Goal: Share content: Share content

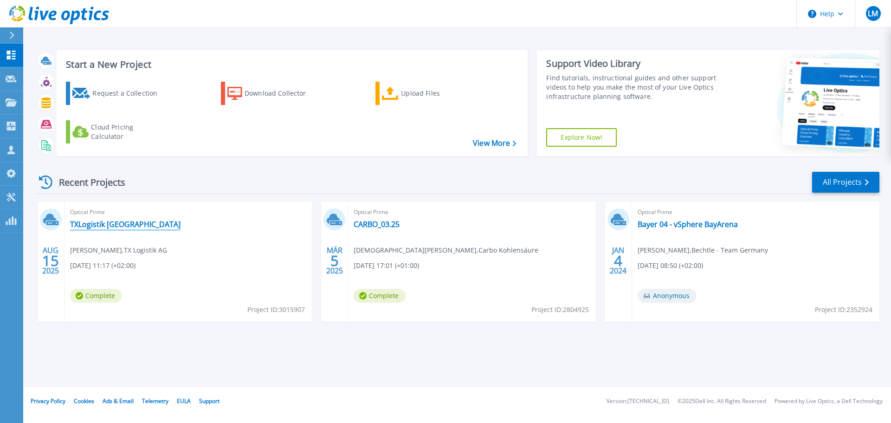
click at [157, 225] on link "TXLogistik [GEOGRAPHIC_DATA]" at bounding box center [125, 223] width 110 height 9
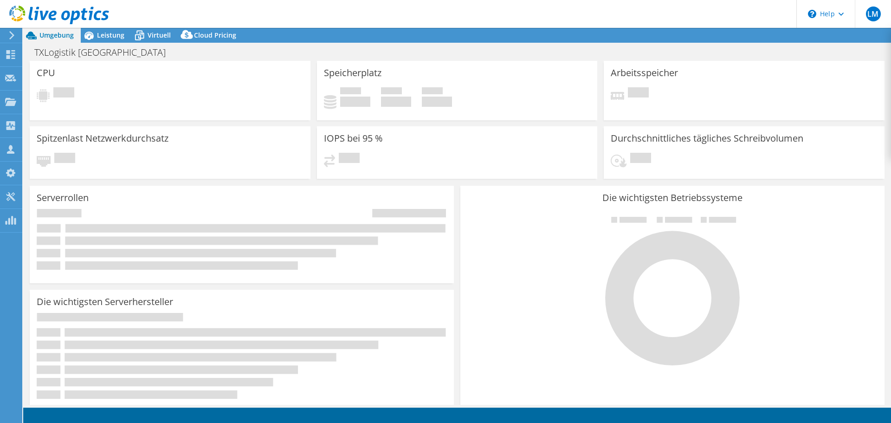
select select "USD"
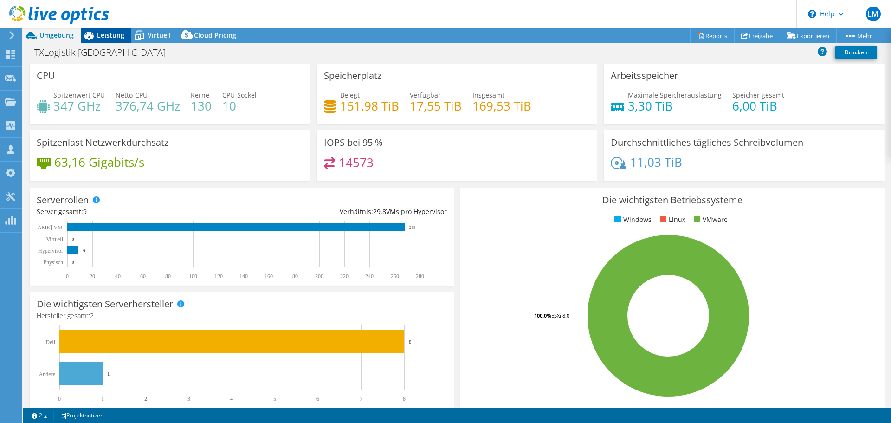
click at [105, 36] on span "Leistung" at bounding box center [110, 35] width 27 height 9
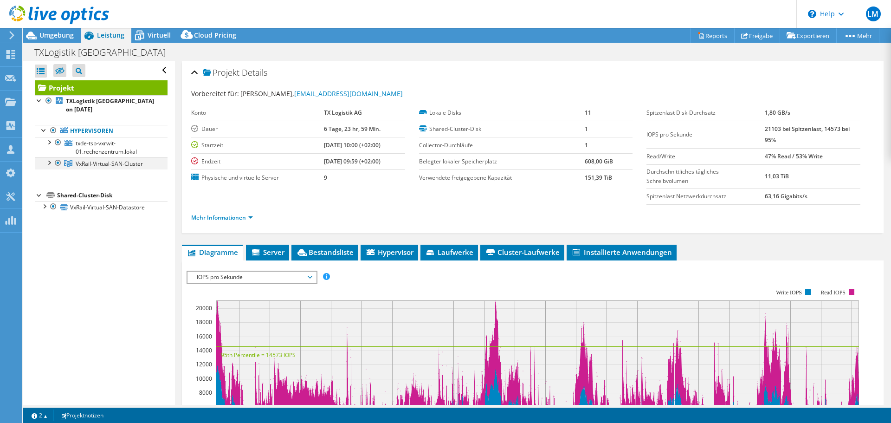
click at [50, 166] on div at bounding box center [48, 161] width 9 height 9
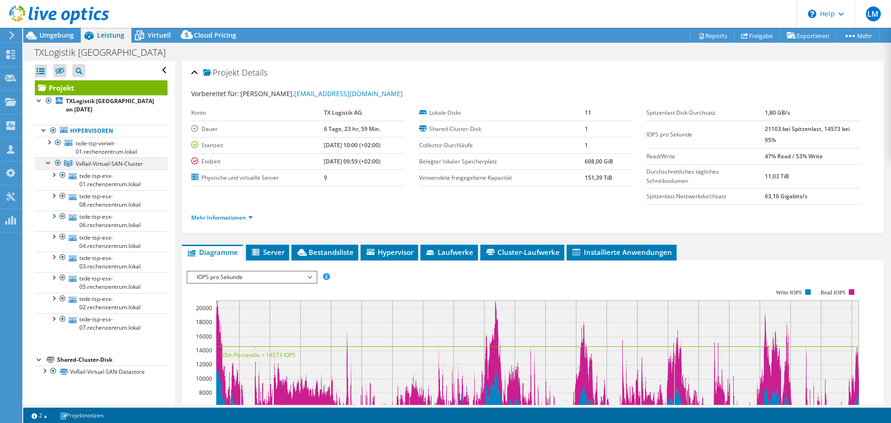
click at [51, 165] on div at bounding box center [48, 161] width 9 height 9
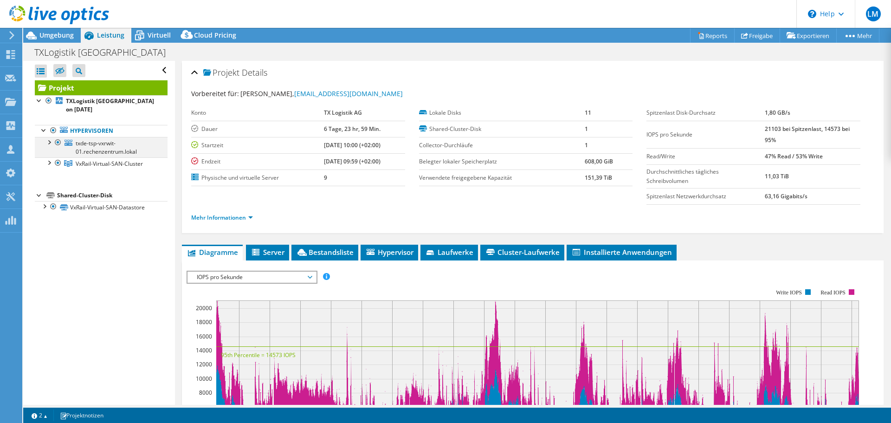
click at [50, 146] on div at bounding box center [48, 141] width 9 height 9
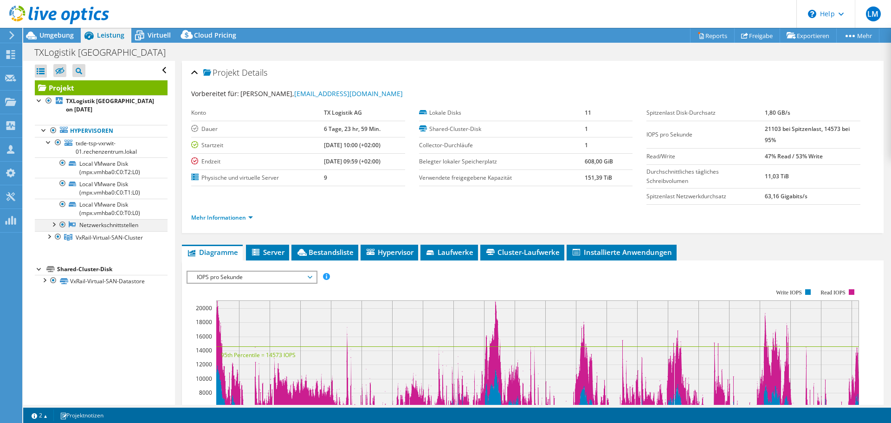
click at [54, 224] on div at bounding box center [53, 223] width 9 height 9
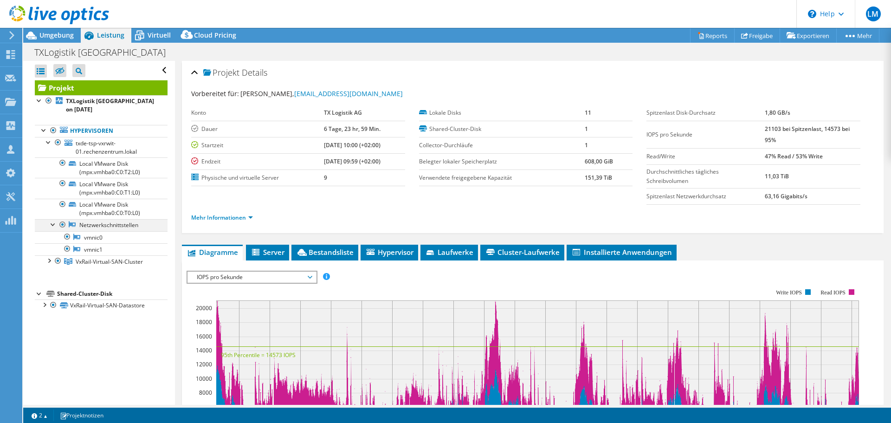
click at [54, 224] on div at bounding box center [53, 223] width 9 height 9
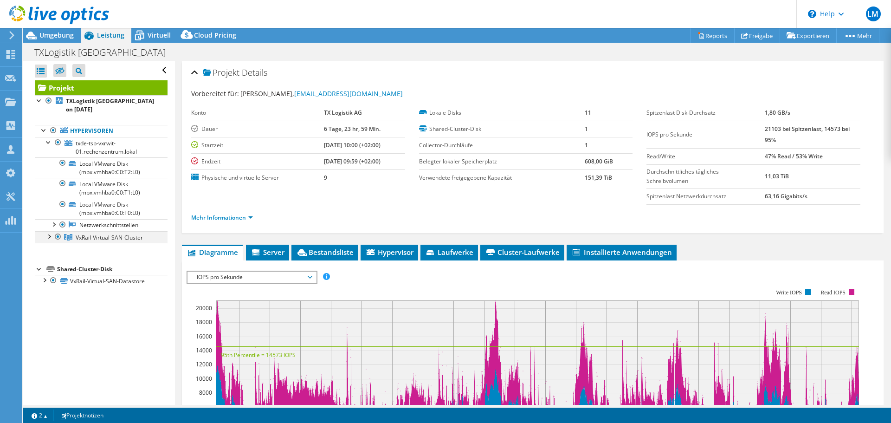
click at [45, 237] on div at bounding box center [48, 235] width 9 height 9
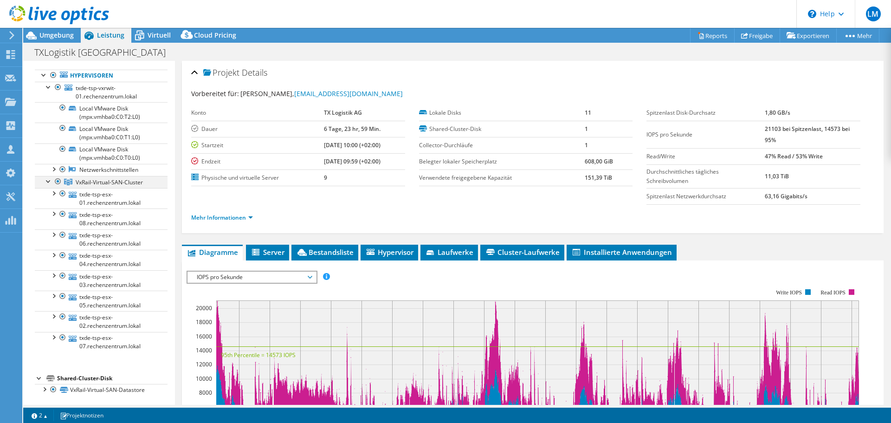
scroll to position [58, 0]
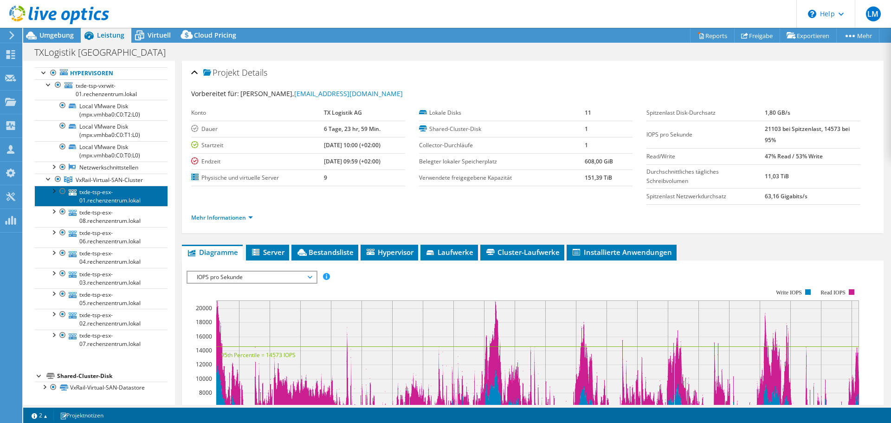
click at [122, 196] on link "txde-tsp-esx-01.rechenzentrum.lokal" at bounding box center [101, 196] width 133 height 20
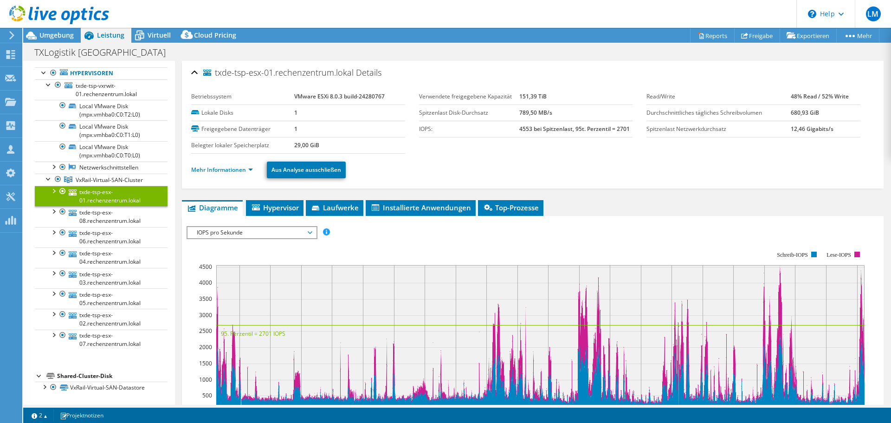
click at [239, 235] on span "IOPS pro Sekunde" at bounding box center [251, 232] width 119 height 11
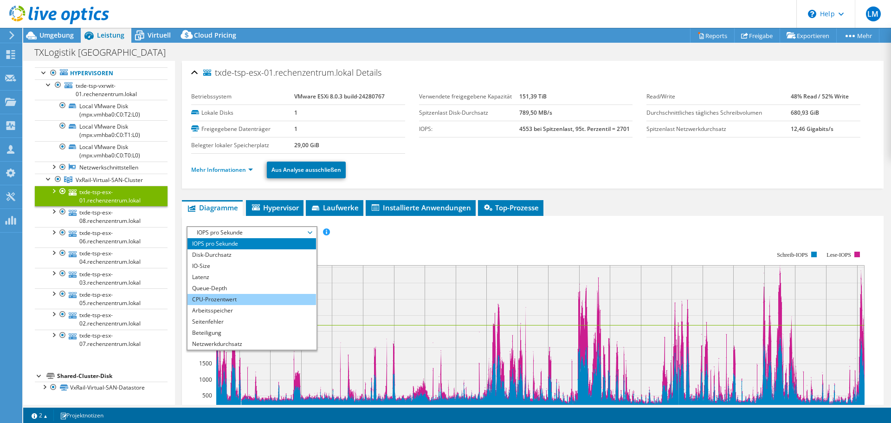
click at [250, 296] on li "CPU-Prozentwert" at bounding box center [251, 299] width 129 height 11
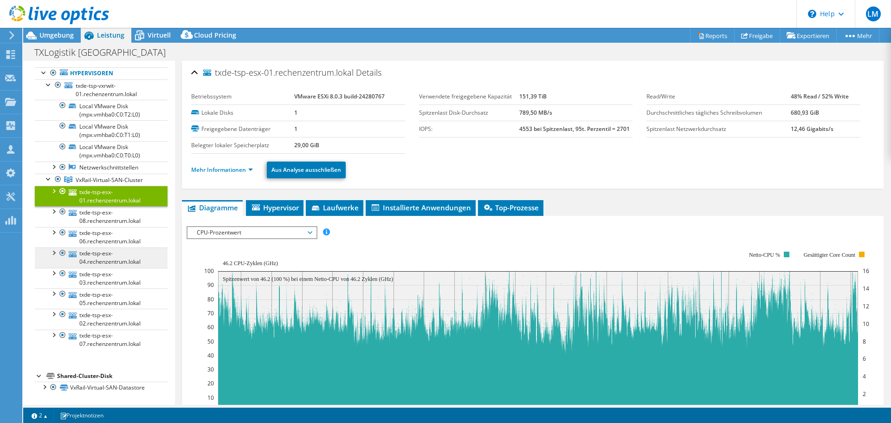
scroll to position [0, 0]
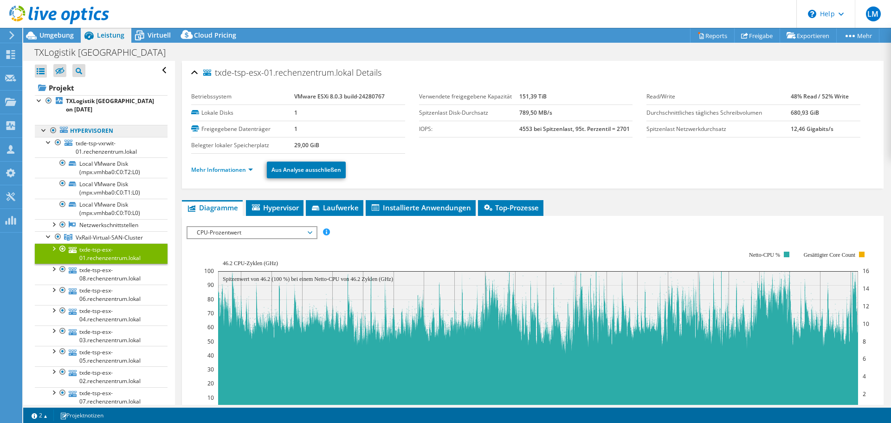
click at [106, 133] on link "Hypervisoren" at bounding box center [101, 131] width 133 height 12
click at [113, 106] on link "TXLogistik [GEOGRAPHIC_DATA] on [DATE]" at bounding box center [101, 105] width 133 height 20
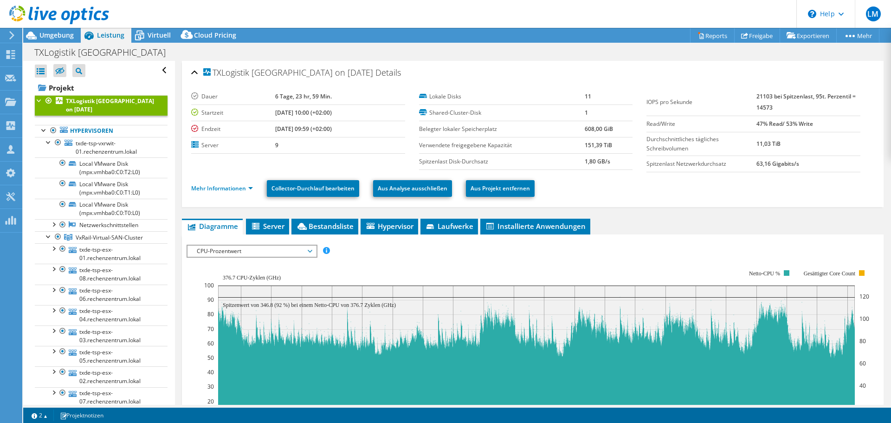
click at [219, 251] on span "CPU-Prozentwert" at bounding box center [251, 250] width 119 height 11
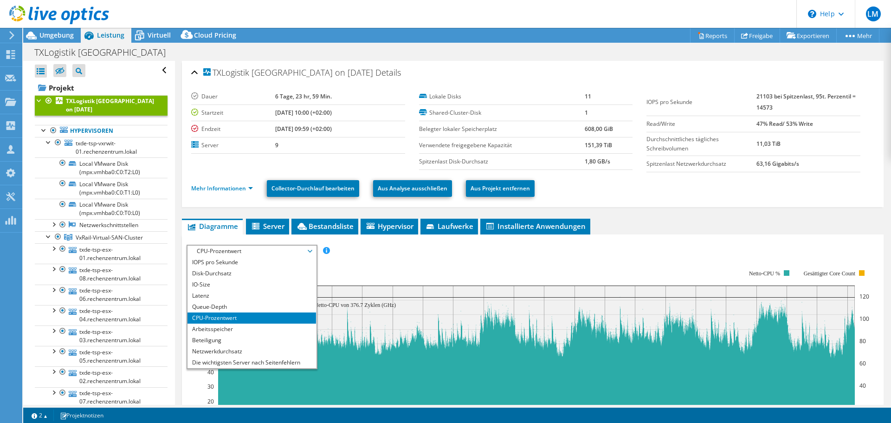
click at [349, 258] on rect at bounding box center [536, 350] width 665 height 186
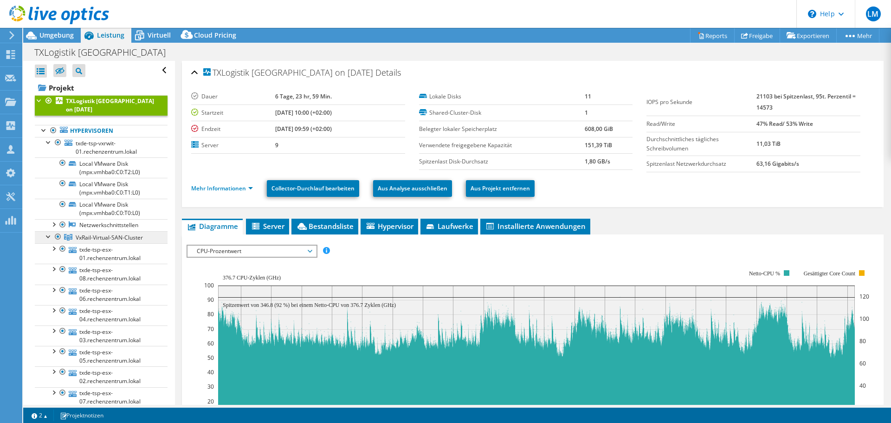
click at [44, 238] on link "VxRail-Virtual-SAN-Cluster" at bounding box center [101, 237] width 133 height 12
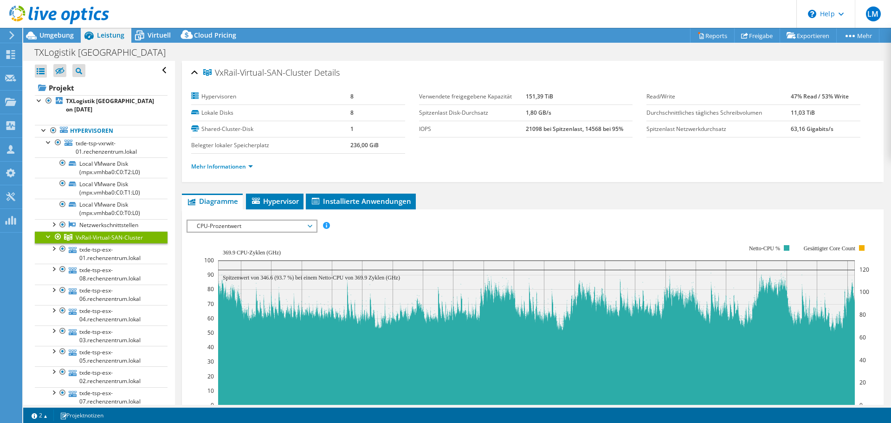
click at [50, 237] on div at bounding box center [48, 235] width 9 height 9
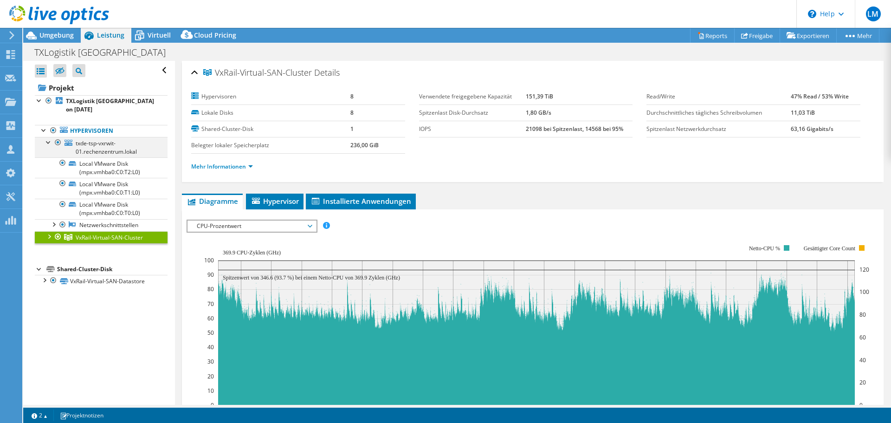
click at [49, 143] on div at bounding box center [48, 141] width 9 height 9
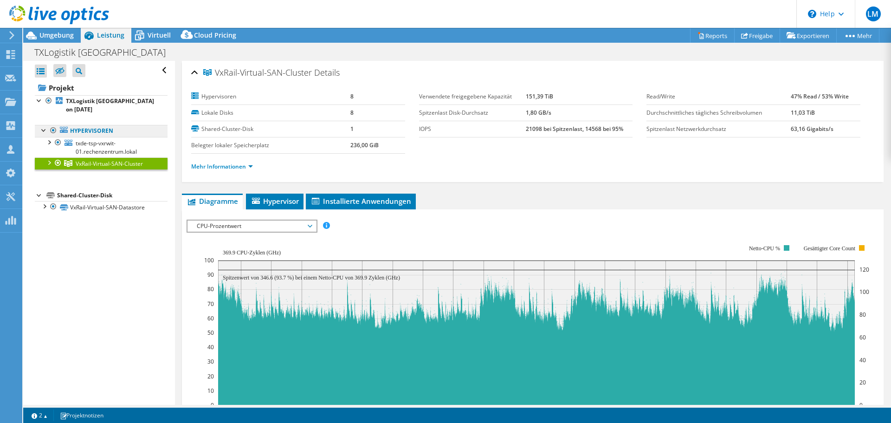
click at [45, 135] on link "Hypervisoren" at bounding box center [101, 131] width 133 height 12
click at [66, 43] on div "TXLogistik Troisdorf-Spich Drucken" at bounding box center [457, 52] width 868 height 18
click at [57, 37] on span "Umgebung" at bounding box center [56, 35] width 34 height 9
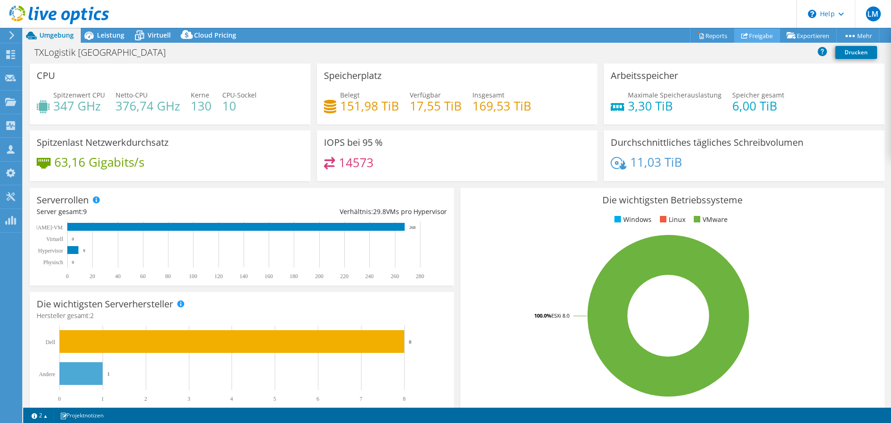
click at [755, 37] on link "Freigabe" at bounding box center [757, 35] width 46 height 14
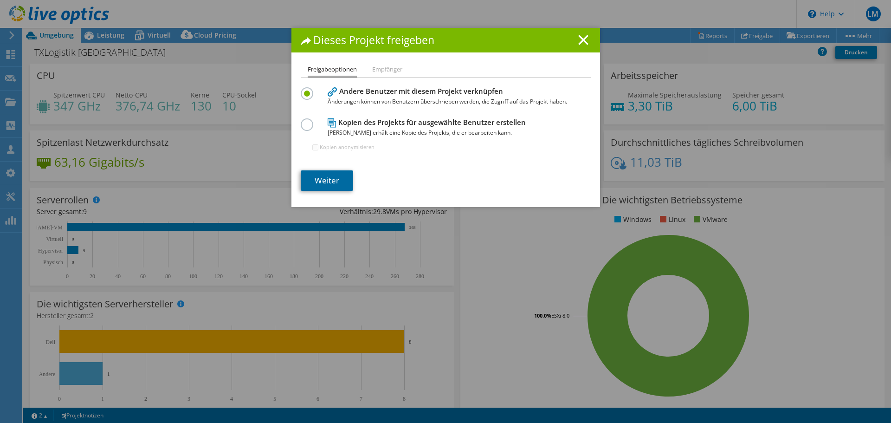
click at [336, 176] on link "Weiter" at bounding box center [327, 180] width 52 height 20
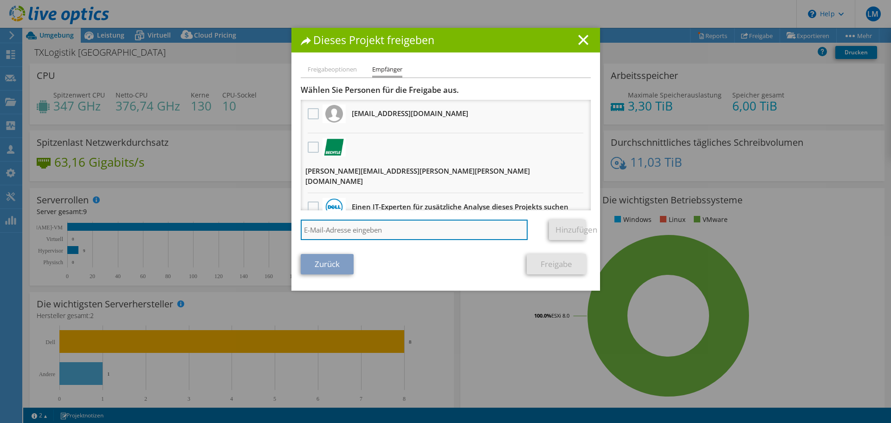
click at [382, 219] on input "search" at bounding box center [414, 229] width 227 height 20
type input "david.schmeier@bechtle.com"
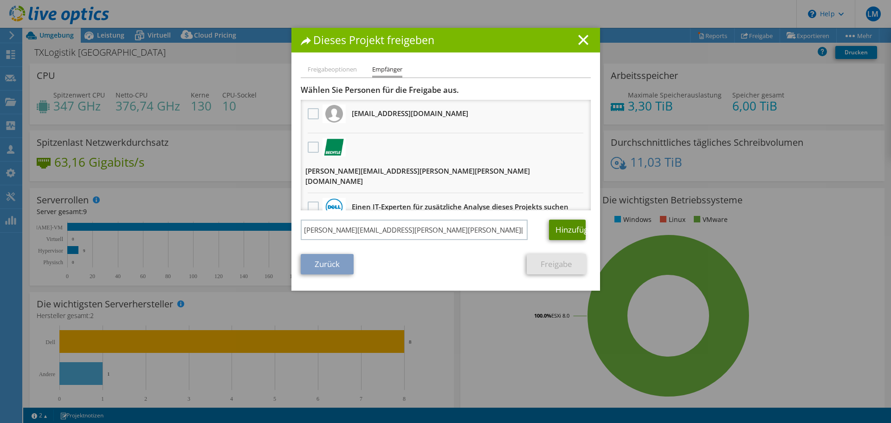
click at [572, 228] on link "Hinzufügen" at bounding box center [567, 229] width 37 height 20
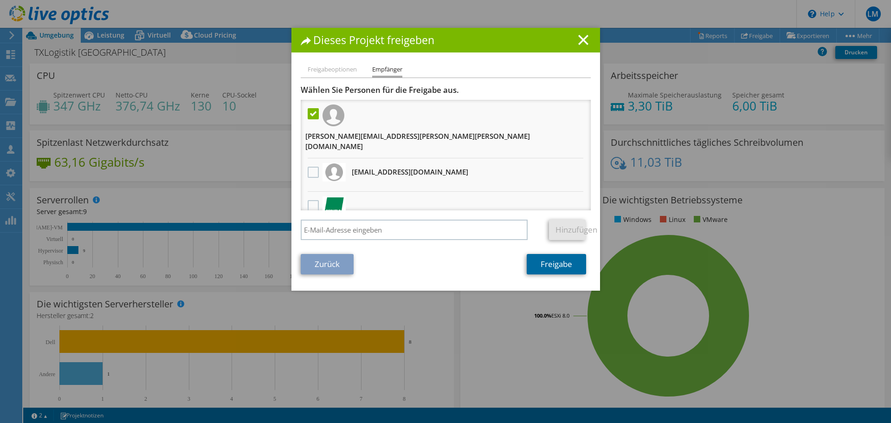
click at [545, 266] on link "Freigabe" at bounding box center [556, 264] width 59 height 20
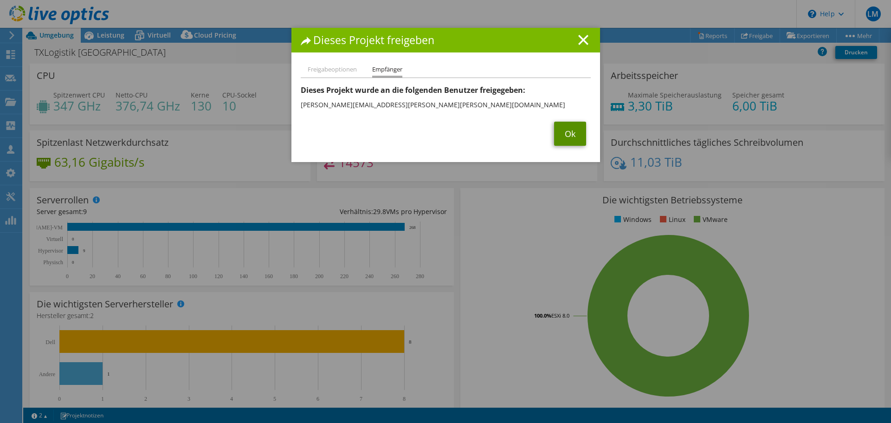
click at [561, 134] on link "Ok" at bounding box center [570, 134] width 32 height 24
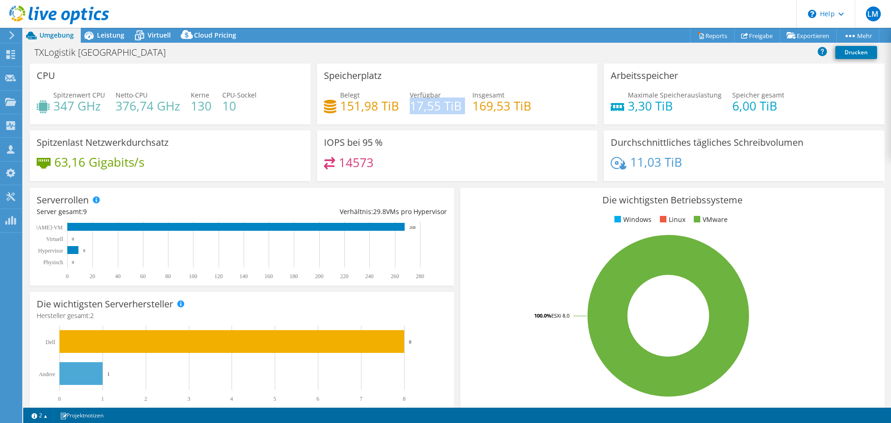
drag, startPoint x: 410, startPoint y: 103, endPoint x: 459, endPoint y: 111, distance: 50.4
click at [459, 111] on div "Belegt 151,98 TiB Verfügbar 17,55 TiB Insgesamt 169,53 TiB" at bounding box center [457, 105] width 267 height 30
drag, startPoint x: 520, startPoint y: 105, endPoint x: 512, endPoint y: 106, distance: 7.9
click at [512, 106] on h4 "169,53 TiB" at bounding box center [501, 106] width 59 height 10
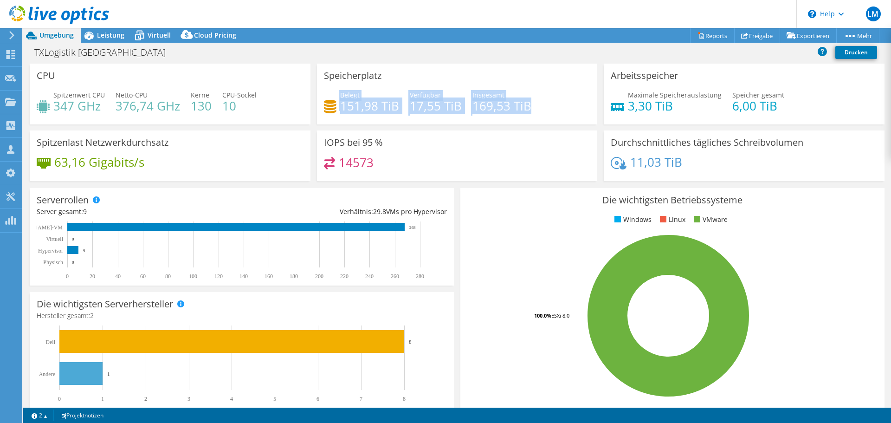
drag, startPoint x: 516, startPoint y: 109, endPoint x: 323, endPoint y: 99, distance: 193.3
click at [324, 99] on div "Belegt 151,98 TiB Verfügbar 17,55 TiB Insgesamt 169,53 TiB" at bounding box center [457, 105] width 267 height 30
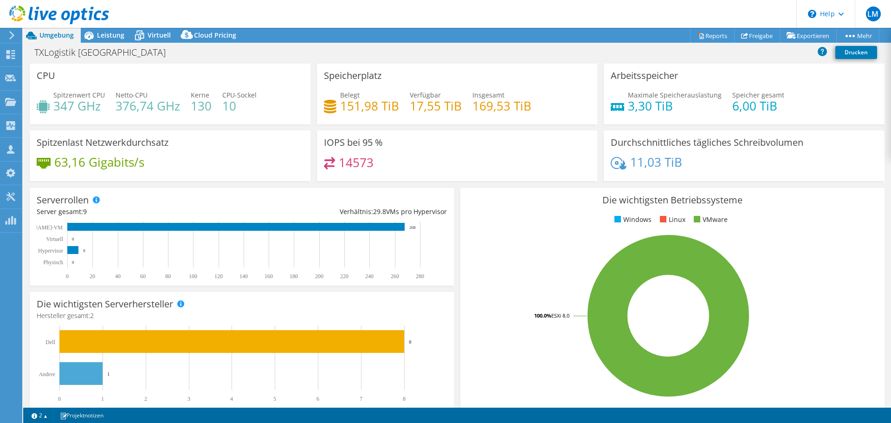
click at [326, 89] on div "Speicherplatz Belegt 151,98 TiB Verfügbar 17,55 TiB Insgesamt 169,53 TiB" at bounding box center [457, 94] width 281 height 61
drag, startPoint x: 605, startPoint y: 139, endPoint x: 808, endPoint y: 141, distance: 203.3
click at [808, 141] on div "Durchschnittliches tägliches Schreibvolumen 11,03 TiB" at bounding box center [744, 155] width 281 height 51
drag, startPoint x: 31, startPoint y: 141, endPoint x: 170, endPoint y: 142, distance: 139.2
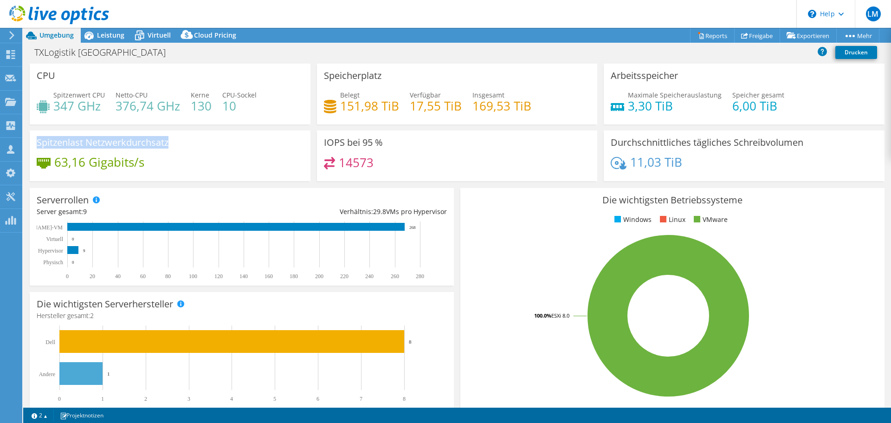
click at [170, 142] on div "Spitzenlast Netzwerkdurchsatz 63,16 Gigabits/s" at bounding box center [170, 155] width 281 height 51
click at [175, 142] on div "Spitzenlast Netzwerkdurchsatz 63,16 Gigabits/s" at bounding box center [170, 155] width 281 height 51
drag, startPoint x: 117, startPoint y: 94, endPoint x: 129, endPoint y: 107, distance: 18.0
click at [129, 107] on div "Netto-CPU 376,74 GHz" at bounding box center [148, 100] width 65 height 21
click at [119, 107] on h4 "376,74 GHz" at bounding box center [148, 106] width 65 height 10
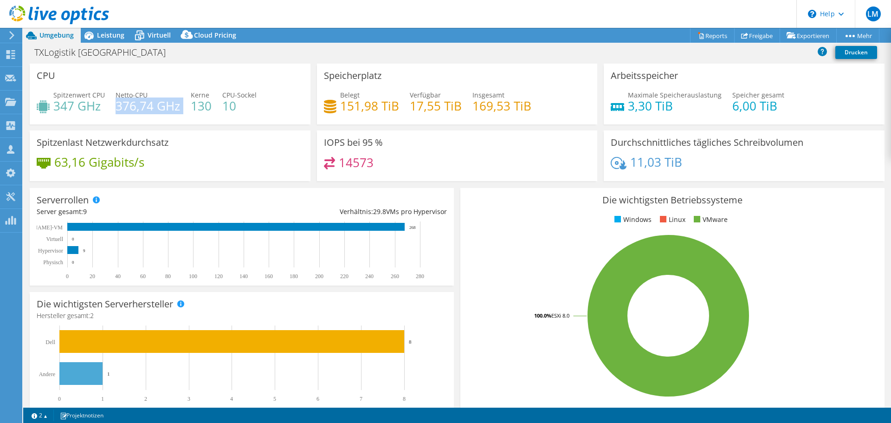
drag, startPoint x: 116, startPoint y: 106, endPoint x: 180, endPoint y: 109, distance: 64.6
click at [180, 109] on div "Spitzenwert CPU 347 GHz Netto-CPU 376,74 GHz Kerne 130 CPU-Sockel 10" at bounding box center [170, 105] width 267 height 30
drag, startPoint x: 102, startPoint y: 109, endPoint x: 54, endPoint y: 103, distance: 48.1
click at [54, 103] on h4 "347 GHz" at bounding box center [79, 106] width 52 height 10
click at [56, 96] on span "Spitzenwert CPU" at bounding box center [79, 94] width 52 height 9
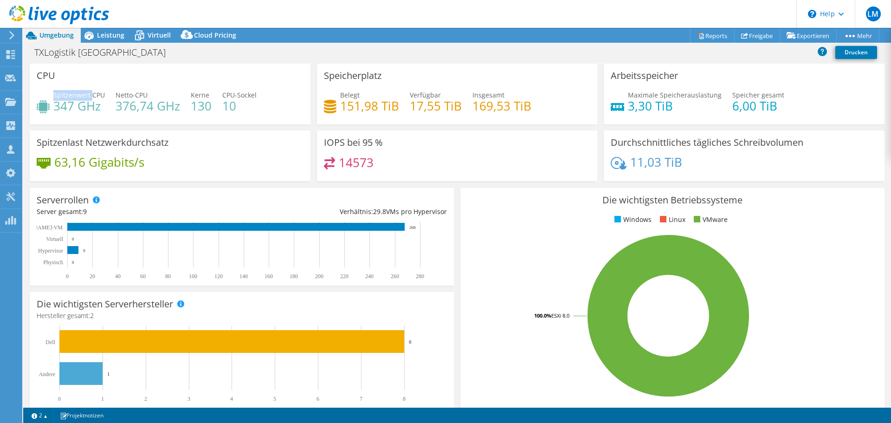
click at [56, 96] on span "Spitzenwert CPU" at bounding box center [79, 94] width 52 height 9
click at [97, 108] on h4 "347 GHz" at bounding box center [79, 106] width 52 height 10
drag, startPoint x: 97, startPoint y: 108, endPoint x: 86, endPoint y: 108, distance: 11.1
click at [86, 108] on h4 "347 GHz" at bounding box center [79, 106] width 52 height 10
click at [76, 106] on h4 "347 GHz" at bounding box center [79, 106] width 52 height 10
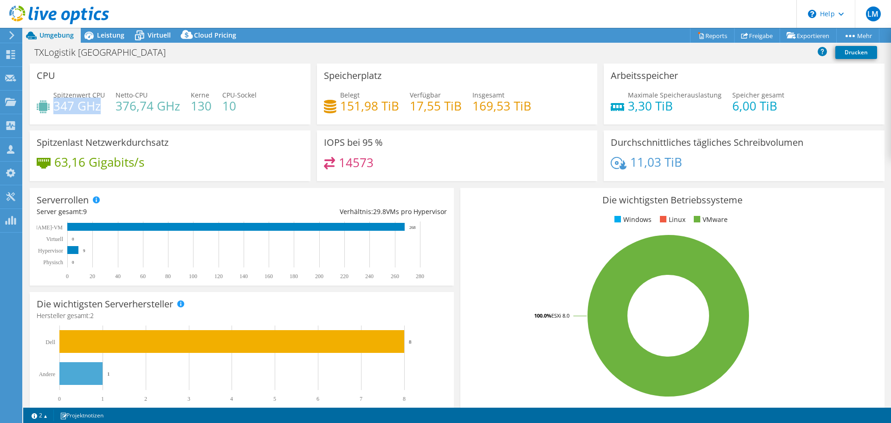
drag, startPoint x: 54, startPoint y: 105, endPoint x: 103, endPoint y: 110, distance: 48.9
click at [103, 110] on h4 "347 GHz" at bounding box center [79, 106] width 52 height 10
click at [166, 33] on span "Virtuell" at bounding box center [159, 35] width 23 height 9
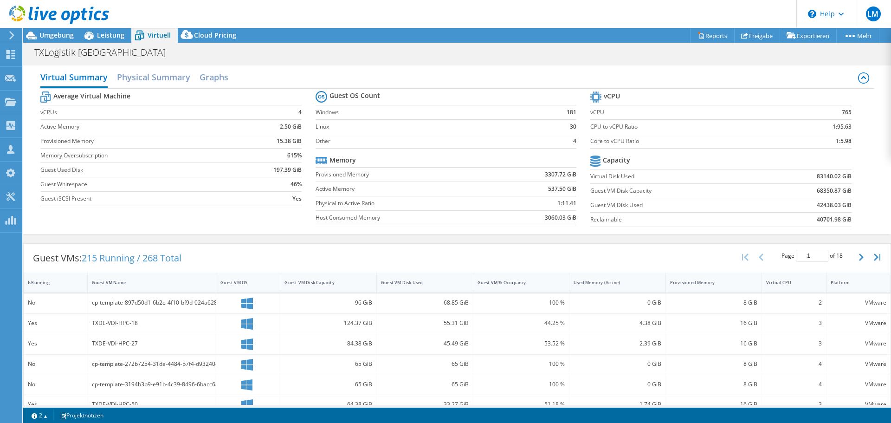
click at [66, 110] on label "vCPUs" at bounding box center [139, 112] width 199 height 9
drag, startPoint x: 819, startPoint y: 139, endPoint x: 848, endPoint y: 143, distance: 29.0
click at [848, 143] on section "vCPU vCPU 765 CPU to vCPU Ratio 1:95.63 Core to vCPU Ratio 1:5.98 Capacity Virt…" at bounding box center [727, 160] width 275 height 142
drag, startPoint x: 813, startPoint y: 143, endPoint x: 846, endPoint y: 138, distance: 34.3
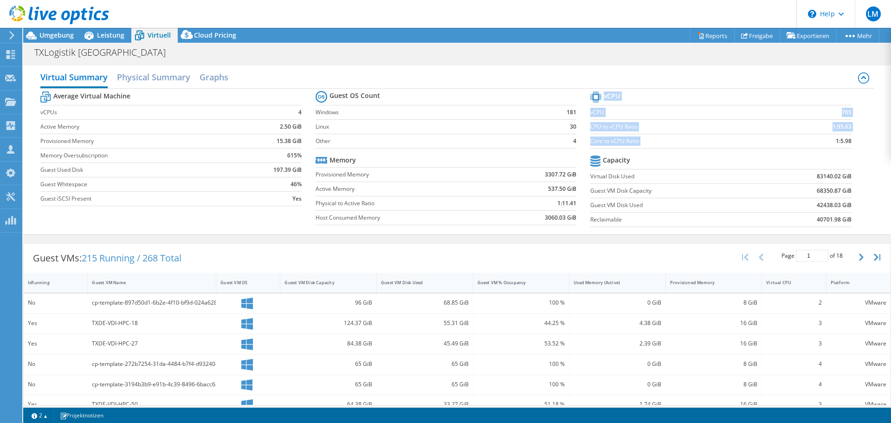
click at [847, 138] on section "vCPU vCPU 765 CPU to vCPU Ratio 1:95.63 Core to vCPU Ratio 1:5.98 Capacity Virt…" at bounding box center [727, 160] width 275 height 142
click at [846, 138] on section "vCPU vCPU 765 CPU to vCPU Ratio 1:95.63 Core to vCPU Ratio 1:5.98 Capacity Virt…" at bounding box center [727, 160] width 275 height 142
drag, startPoint x: 844, startPoint y: 140, endPoint x: 814, endPoint y: 146, distance: 30.4
click at [814, 146] on td "1:5.98" at bounding box center [817, 141] width 69 height 14
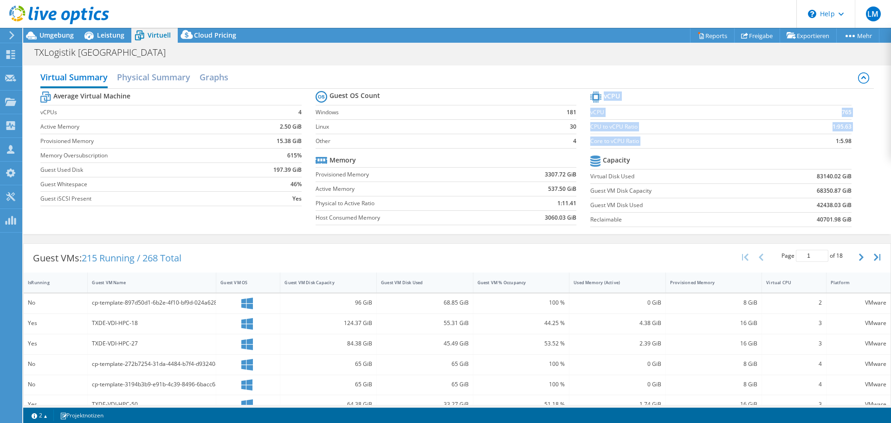
drag, startPoint x: 822, startPoint y: 140, endPoint x: 846, endPoint y: 139, distance: 23.7
click at [846, 139] on section "vCPU vCPU 765 CPU to vCPU Ratio 1:95.63 Core to vCPU Ratio 1:5.98 Capacity Virt…" at bounding box center [727, 160] width 275 height 142
click at [418, 138] on label "Other" at bounding box center [429, 140] width 227 height 9
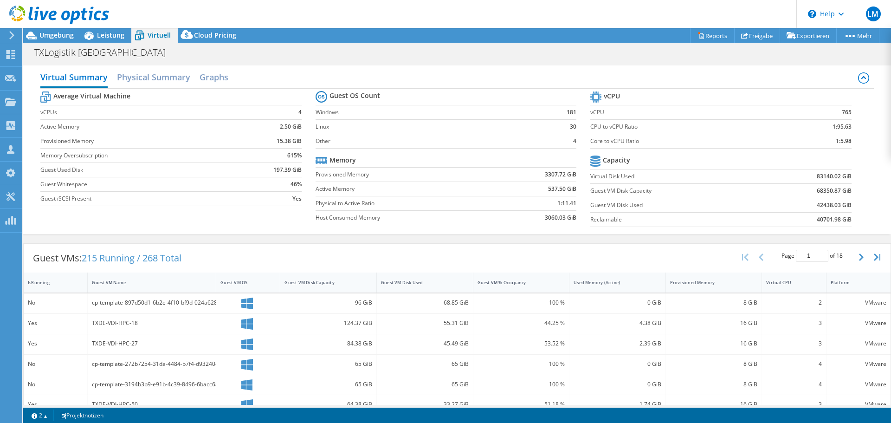
click at [173, 88] on div "Virtual Summary Physical Summary Graphs" at bounding box center [456, 78] width 833 height 21
drag, startPoint x: 170, startPoint y: 81, endPoint x: 167, endPoint y: 86, distance: 5.8
click at [167, 86] on h2 "Physical Summary" at bounding box center [153, 78] width 73 height 20
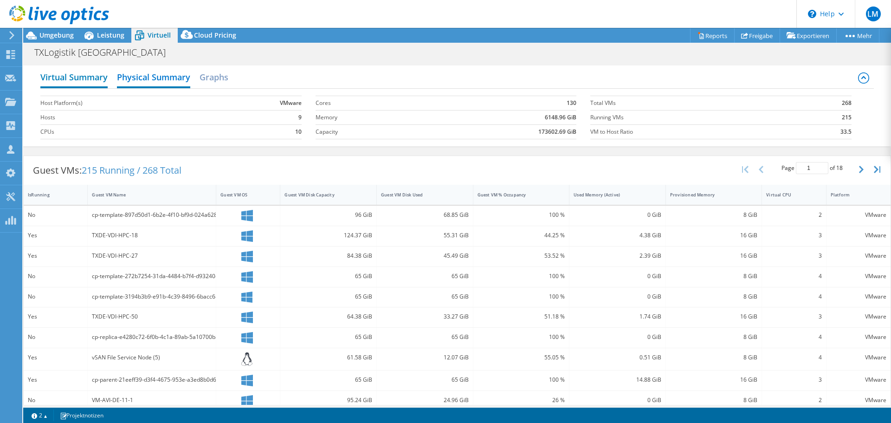
click at [100, 82] on h2 "Virtual Summary" at bounding box center [73, 78] width 67 height 20
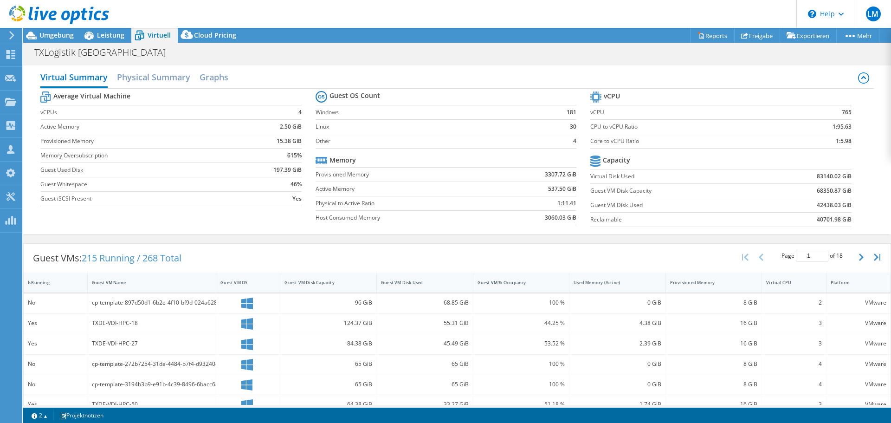
click at [61, 17] on icon at bounding box center [59, 15] width 100 height 19
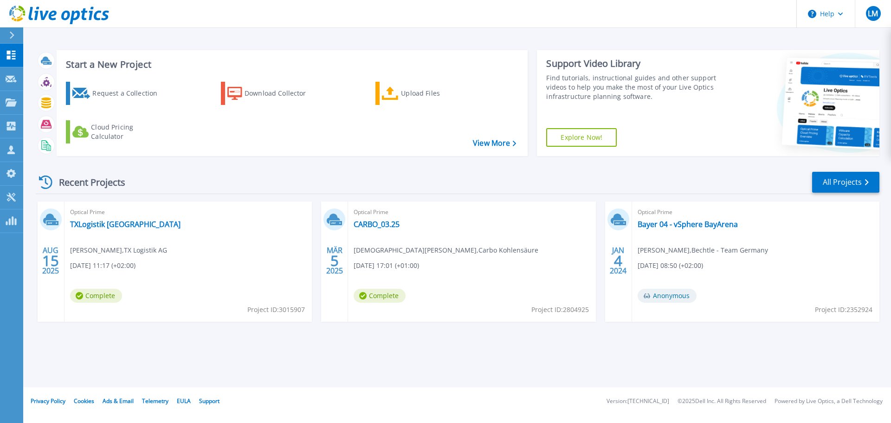
click at [681, 256] on div "Optical Prime Bayer 04 - vSphere BayArena David Schmeier , Bechtle - Team Germa…" at bounding box center [755, 261] width 247 height 120
click at [673, 218] on div "Optical Prime Bayer 04 - vSphere BayArena David Schmeier , Bechtle - Team Germa…" at bounding box center [755, 261] width 247 height 120
click at [673, 226] on link "Bayer 04 - vSphere BayArena" at bounding box center [688, 223] width 100 height 9
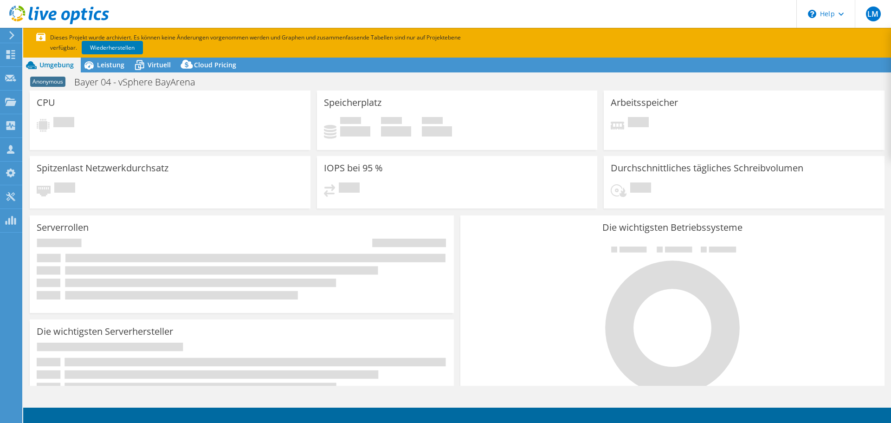
select select "USD"
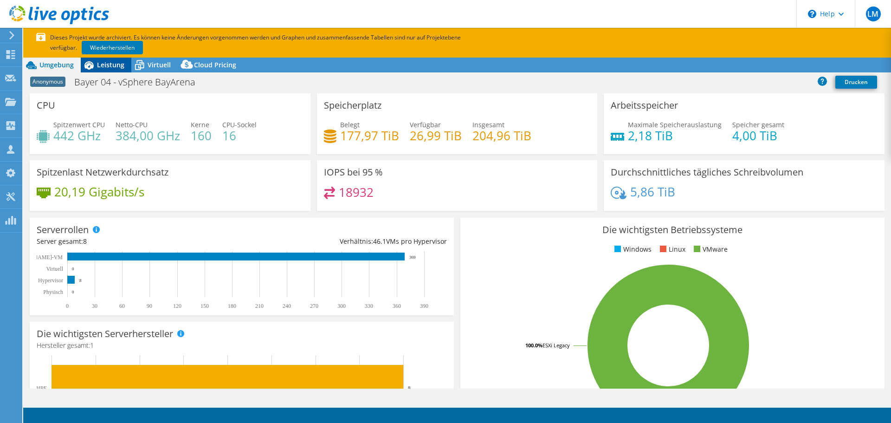
click at [110, 67] on span "Leistung" at bounding box center [110, 64] width 27 height 9
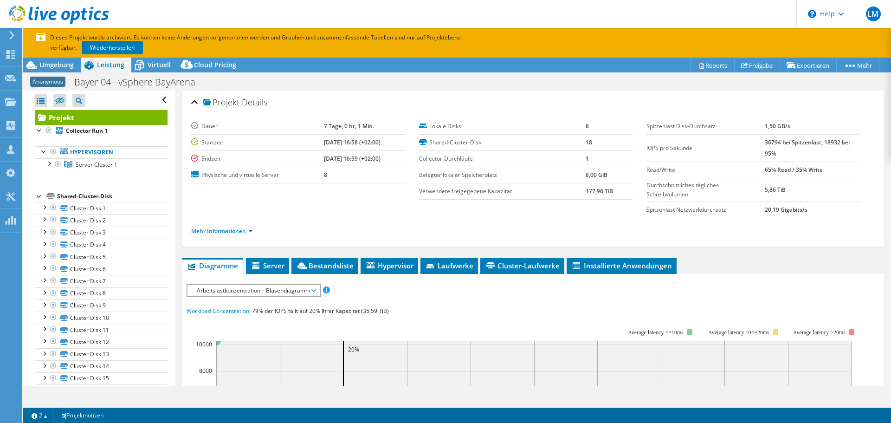
click at [238, 290] on span "Arbeitslastkonzentration – Blasendiagramm" at bounding box center [253, 290] width 123 height 11
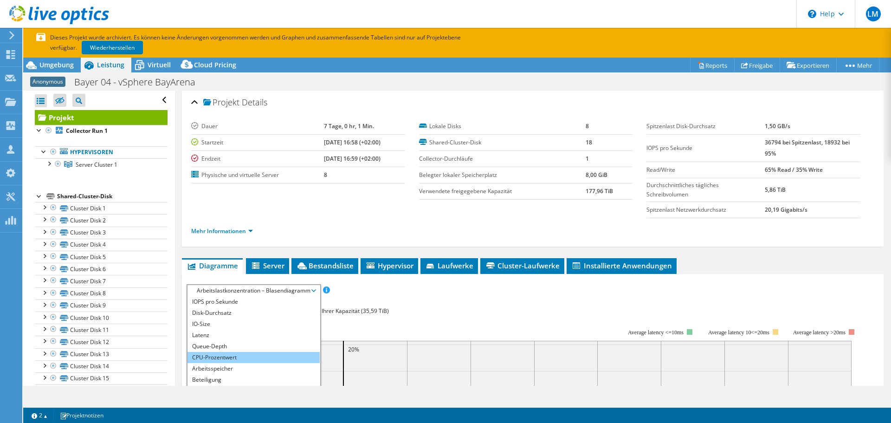
click at [255, 355] on li "CPU-Prozentwert" at bounding box center [253, 357] width 132 height 11
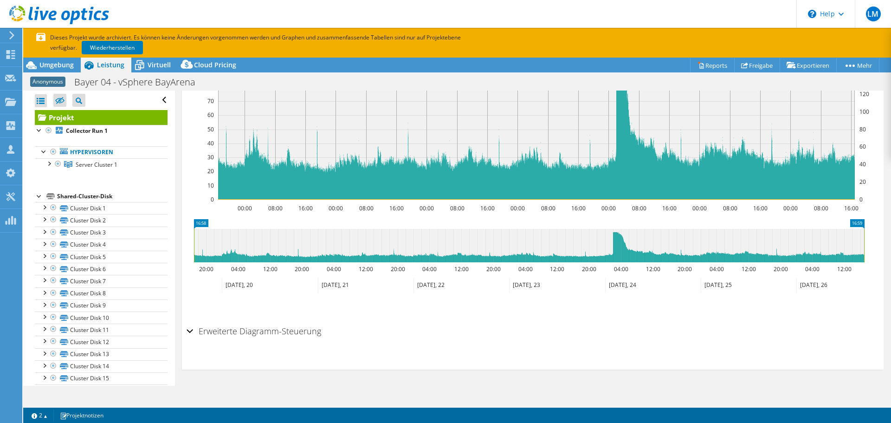
scroll to position [131, 0]
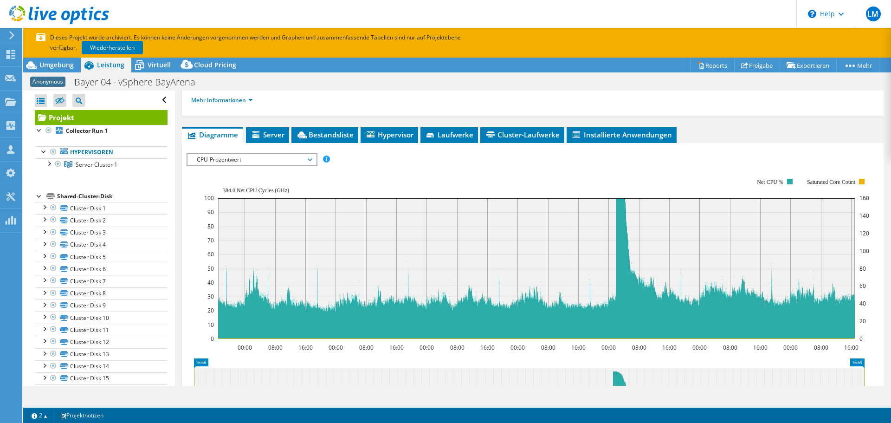
click at [26, 7] on icon at bounding box center [59, 15] width 100 height 19
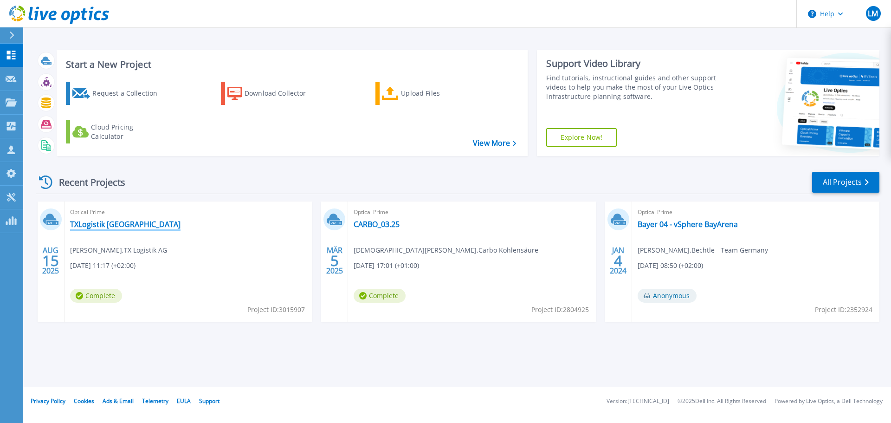
click at [96, 224] on link "TXLogistik [GEOGRAPHIC_DATA]" at bounding box center [125, 223] width 110 height 9
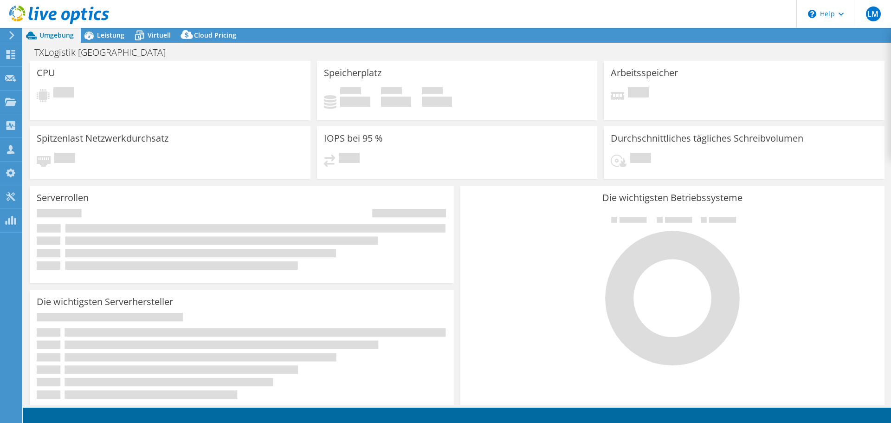
select select "USD"
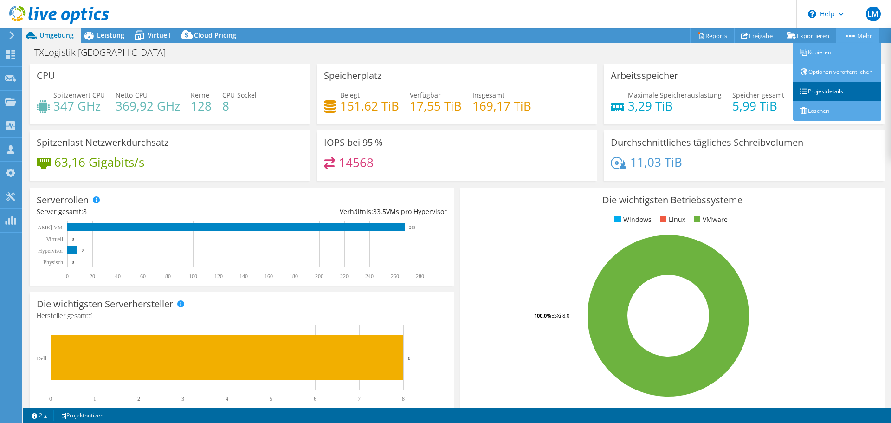
click at [841, 101] on link "Projektdetails" at bounding box center [837, 91] width 88 height 19
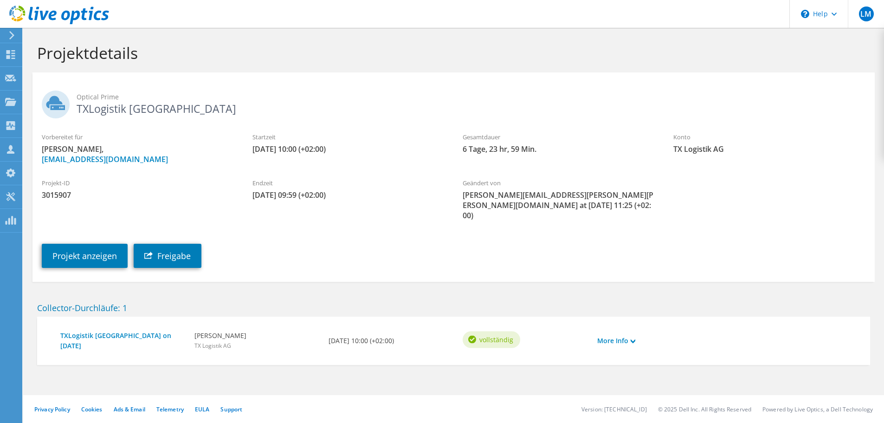
drag, startPoint x: 83, startPoint y: 191, endPoint x: 65, endPoint y: 190, distance: 18.1
click at [80, 191] on span "3015907" at bounding box center [138, 195] width 192 height 10
click at [63, 190] on span "3015907" at bounding box center [138, 195] width 192 height 10
copy span "3015907"
